Goal: Check status: Check status

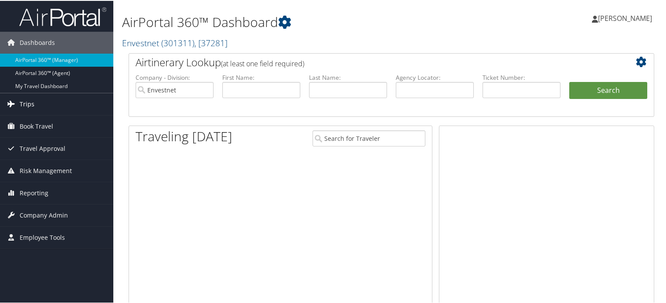
click at [23, 109] on span "Trips" at bounding box center [27, 103] width 15 height 22
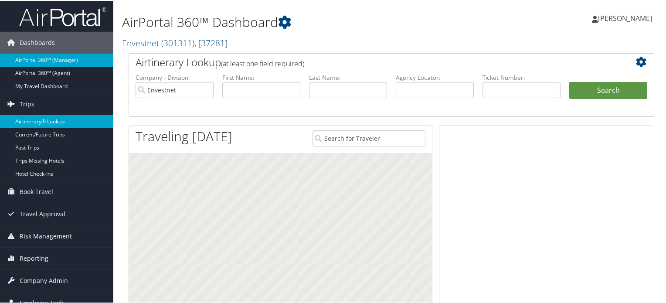
click at [35, 120] on link "Airtinerary® Lookup" at bounding box center [56, 120] width 113 height 13
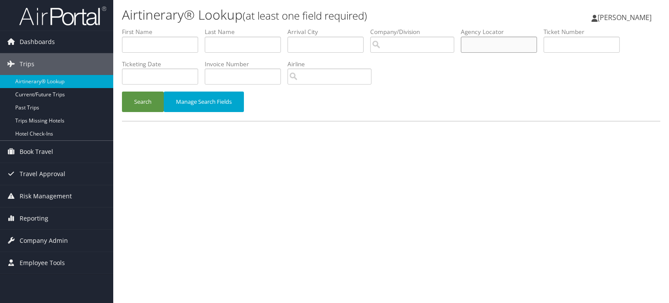
click at [509, 47] on input "text" at bounding box center [499, 45] width 76 height 16
paste input "DB2L26"
type input "DB2L26"
click at [150, 98] on button "Search" at bounding box center [143, 101] width 42 height 20
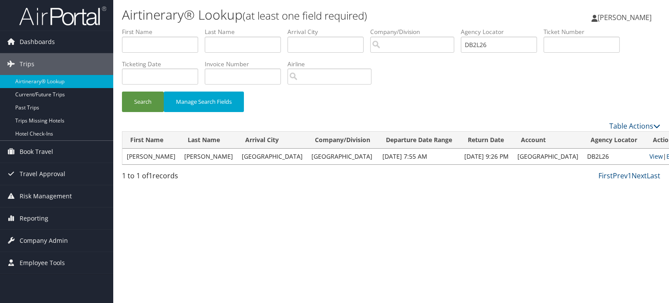
click at [140, 160] on td "SCOTT D" at bounding box center [151, 157] width 58 height 16
click at [650, 155] on link "View" at bounding box center [657, 156] width 14 height 8
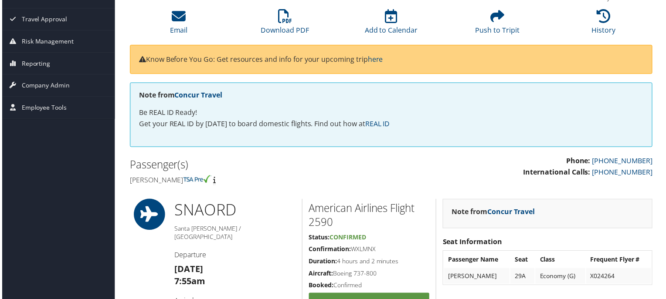
scroll to position [2, 0]
